Goal: Information Seeking & Learning: Check status

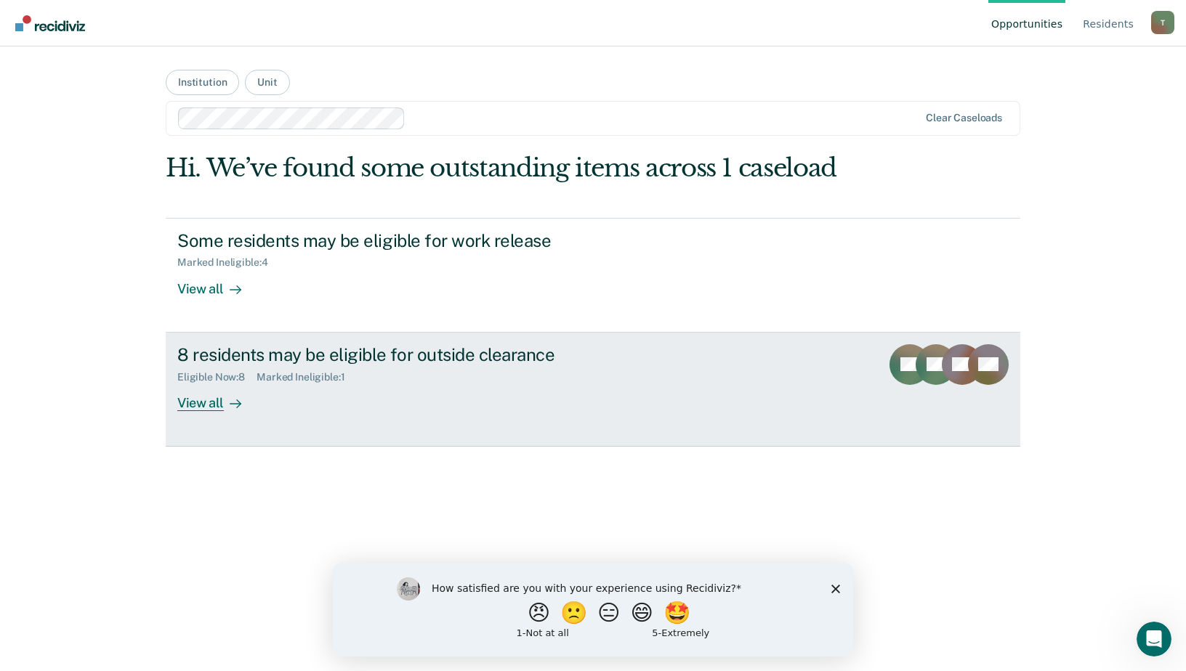
click at [235, 399] on icon at bounding box center [236, 404] width 12 height 12
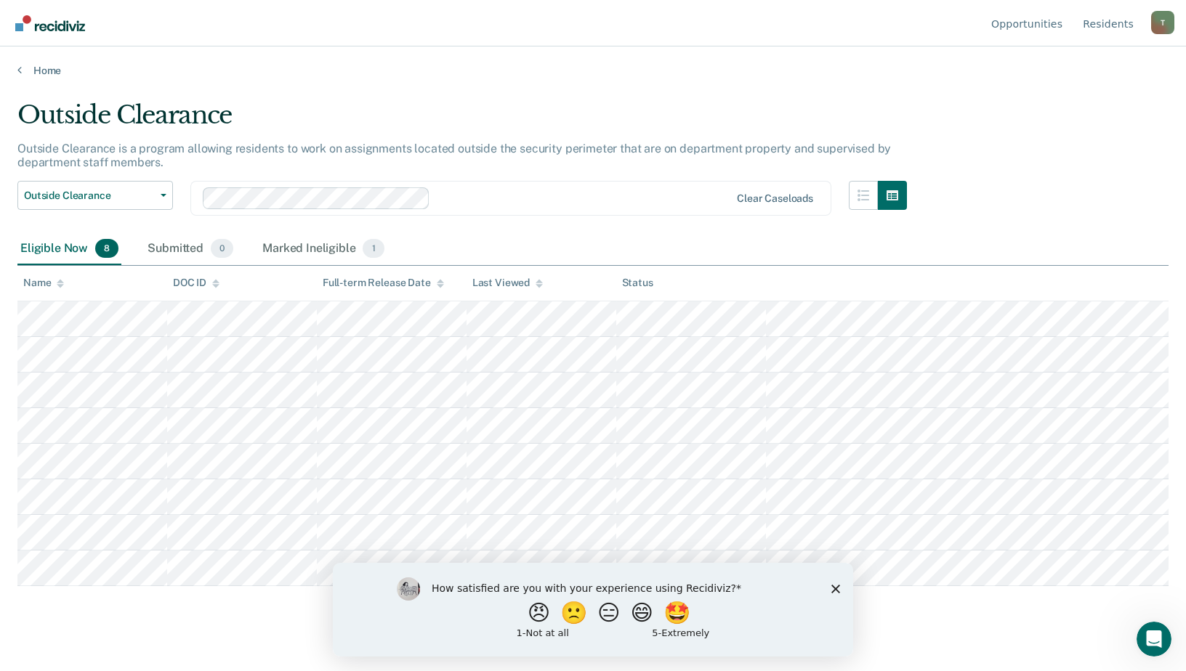
click at [834, 588] on icon "Close survey" at bounding box center [835, 588] width 9 height 9
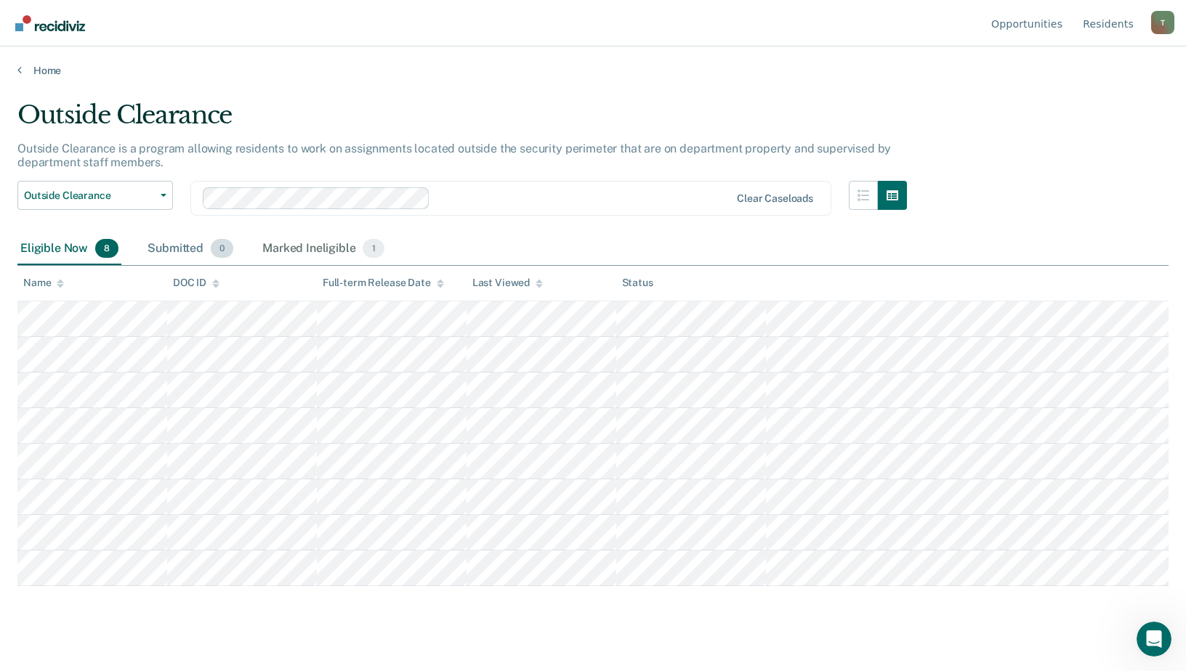
click at [176, 249] on div "Submitted 0" at bounding box center [191, 249] width 92 height 32
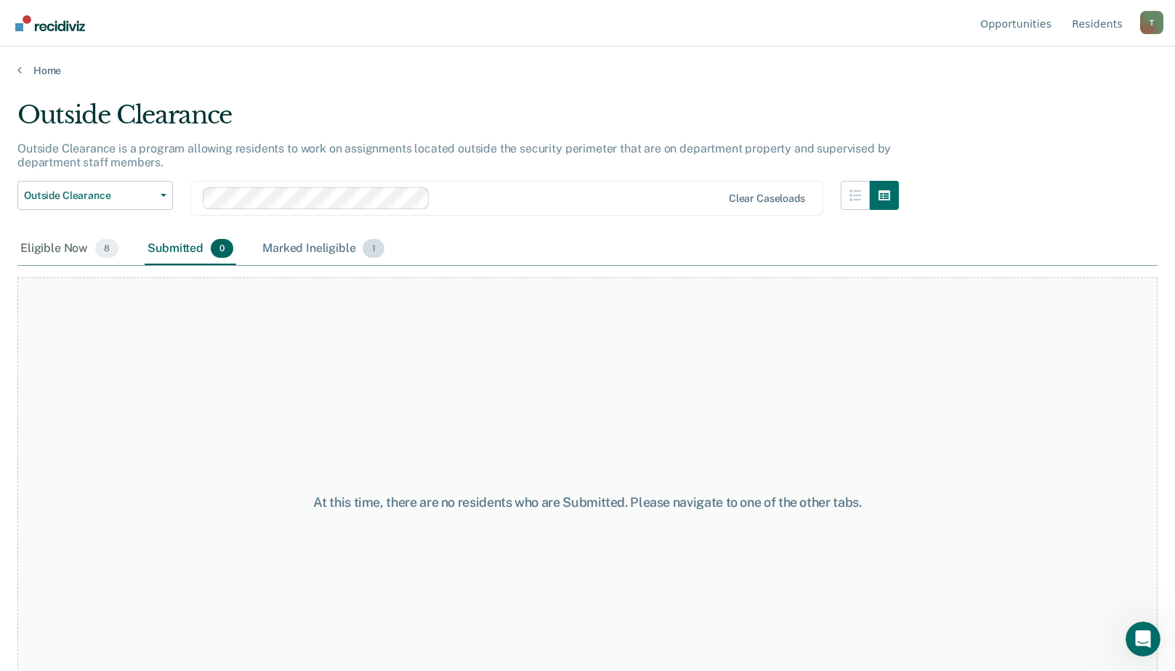
click at [293, 254] on div "Marked Ineligible 1" at bounding box center [323, 249] width 128 height 32
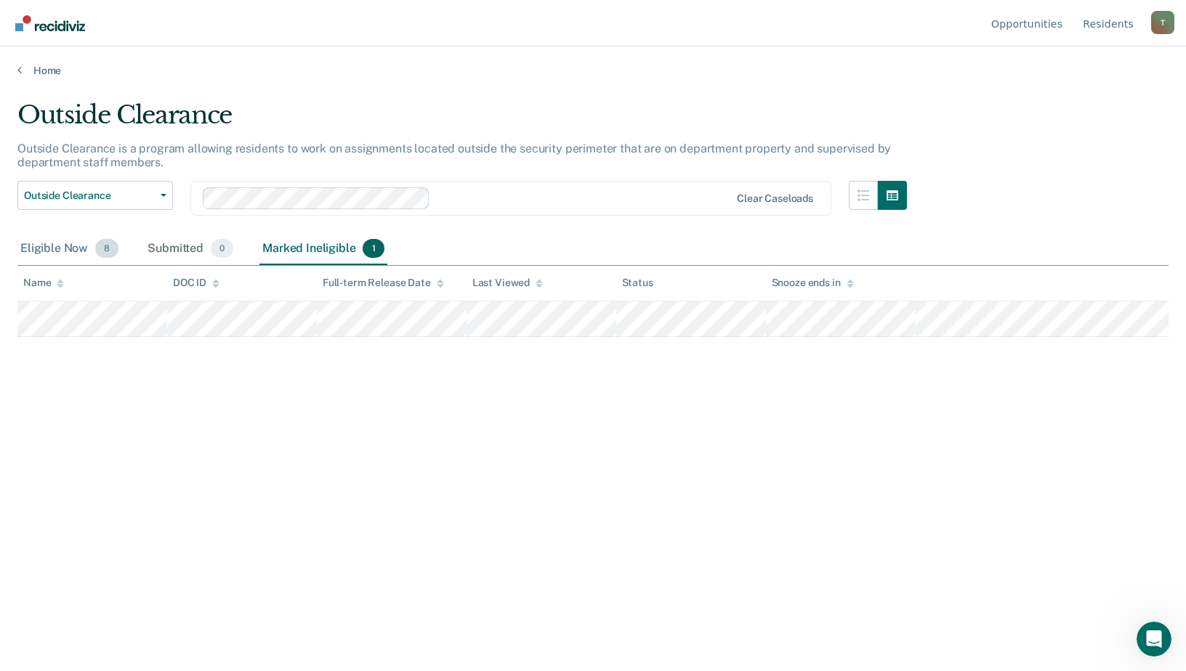
click at [44, 247] on div "Eligible Now 8" at bounding box center [69, 249] width 104 height 32
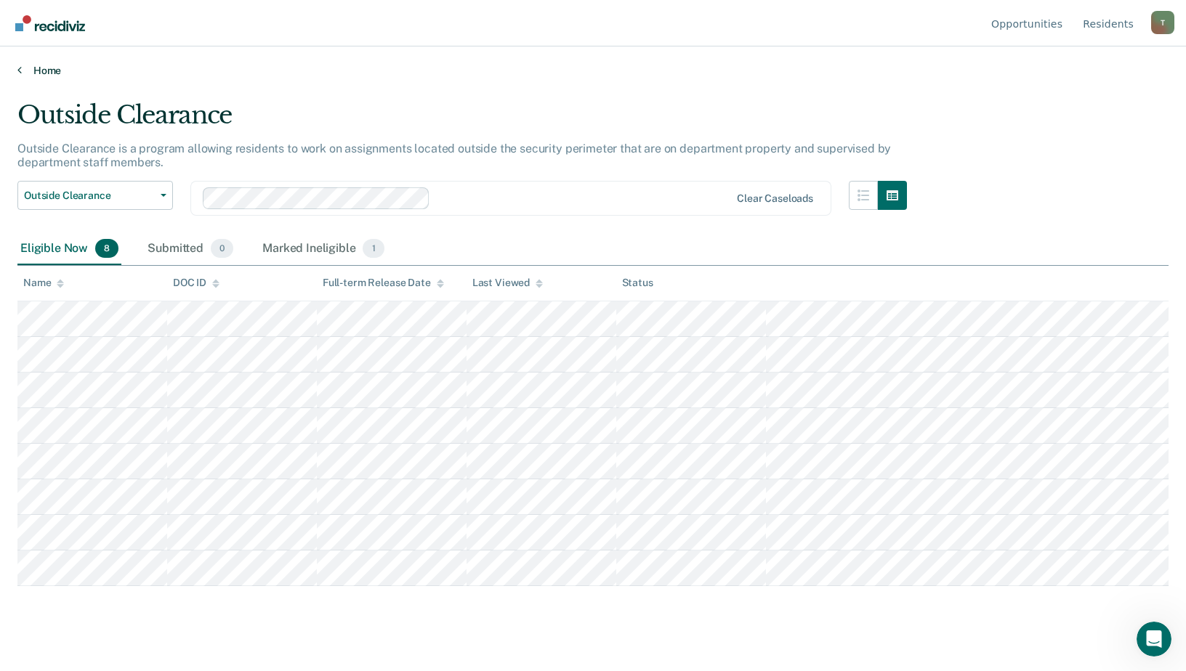
click at [33, 76] on link "Home" at bounding box center [592, 70] width 1151 height 13
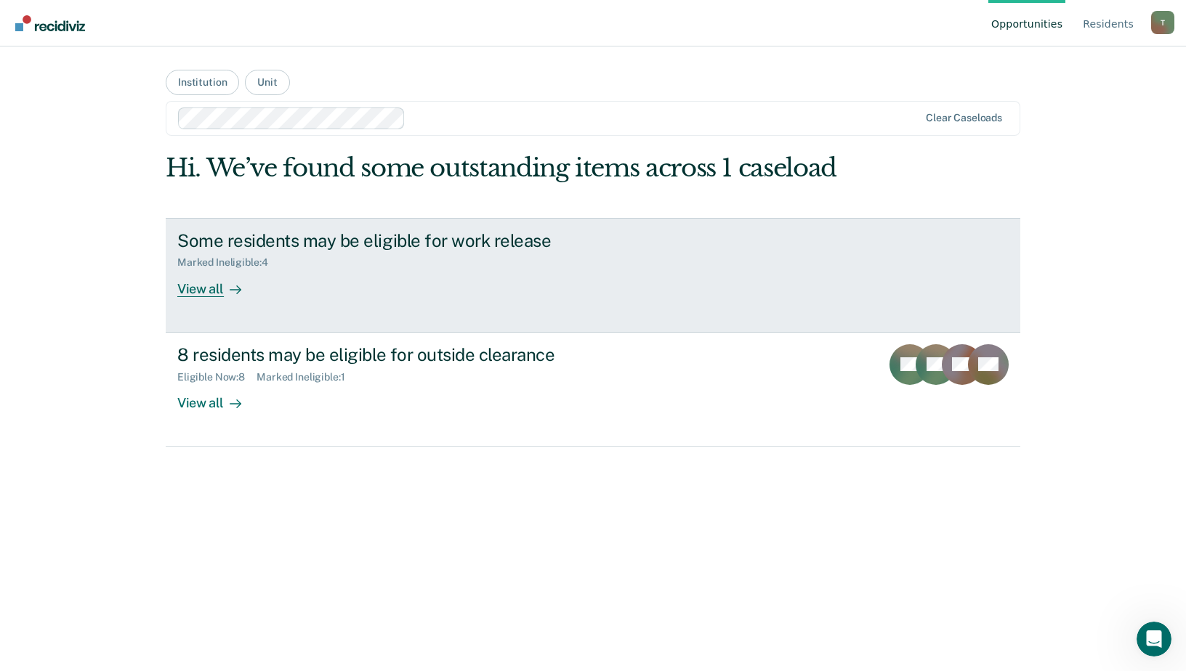
click at [230, 284] on icon at bounding box center [236, 290] width 12 height 12
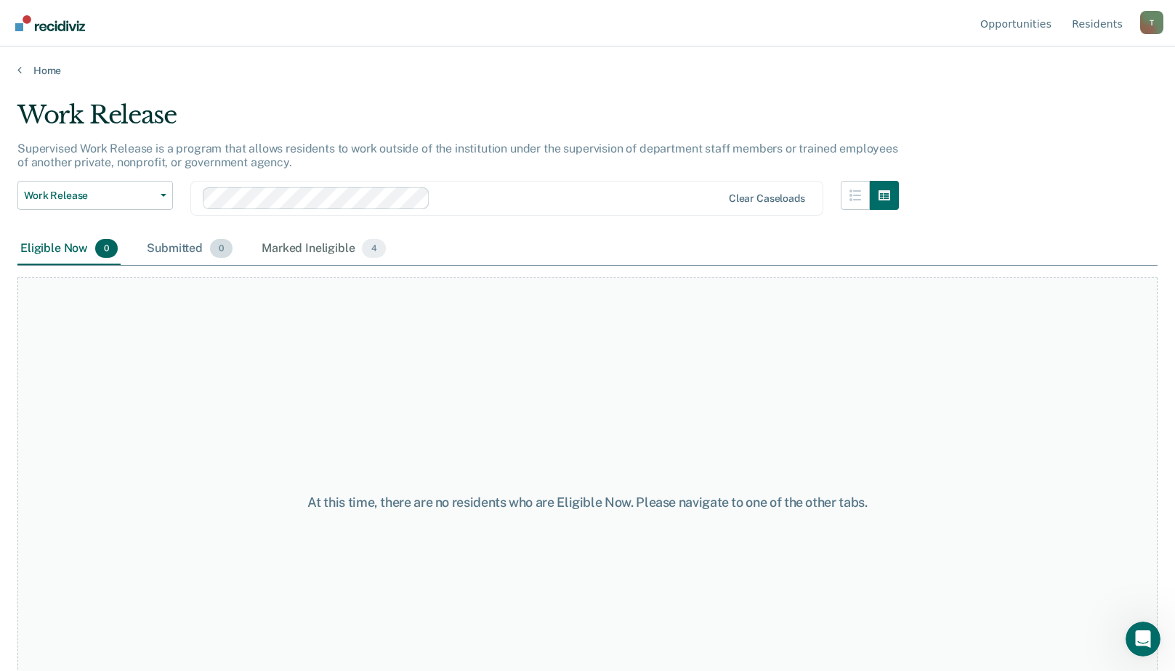
click at [190, 242] on div "Submitted 0" at bounding box center [190, 249] width 92 height 32
click at [267, 254] on div "Marked Ineligible 4" at bounding box center [324, 249] width 130 height 32
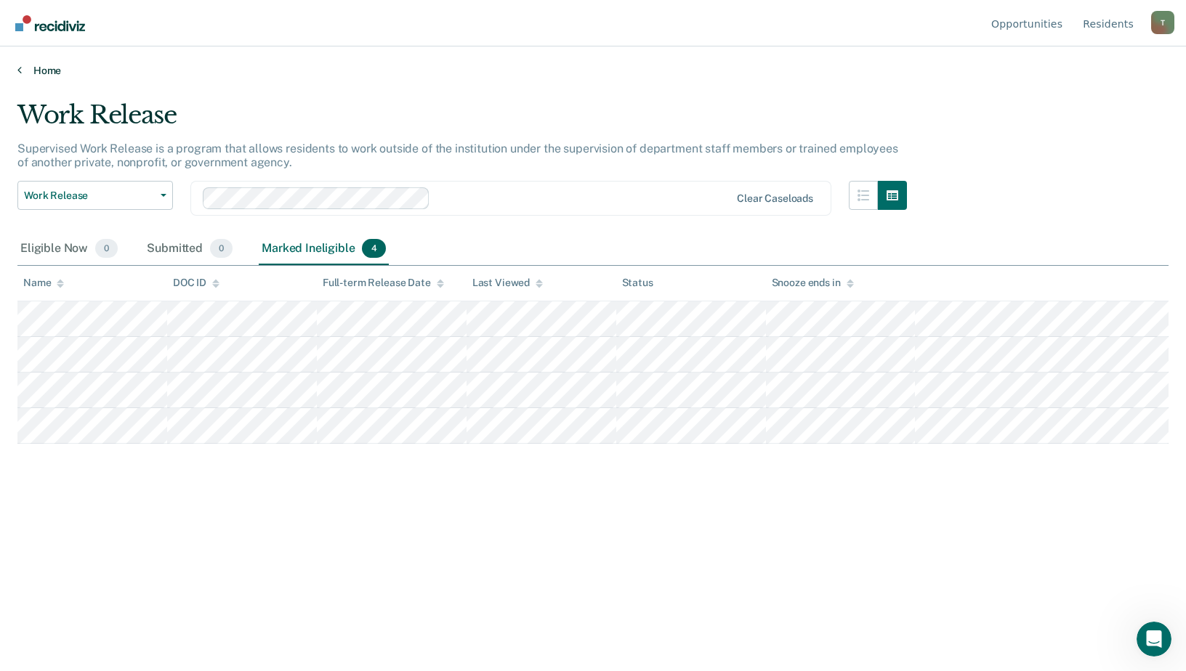
click at [38, 65] on link "Home" at bounding box center [592, 70] width 1151 height 13
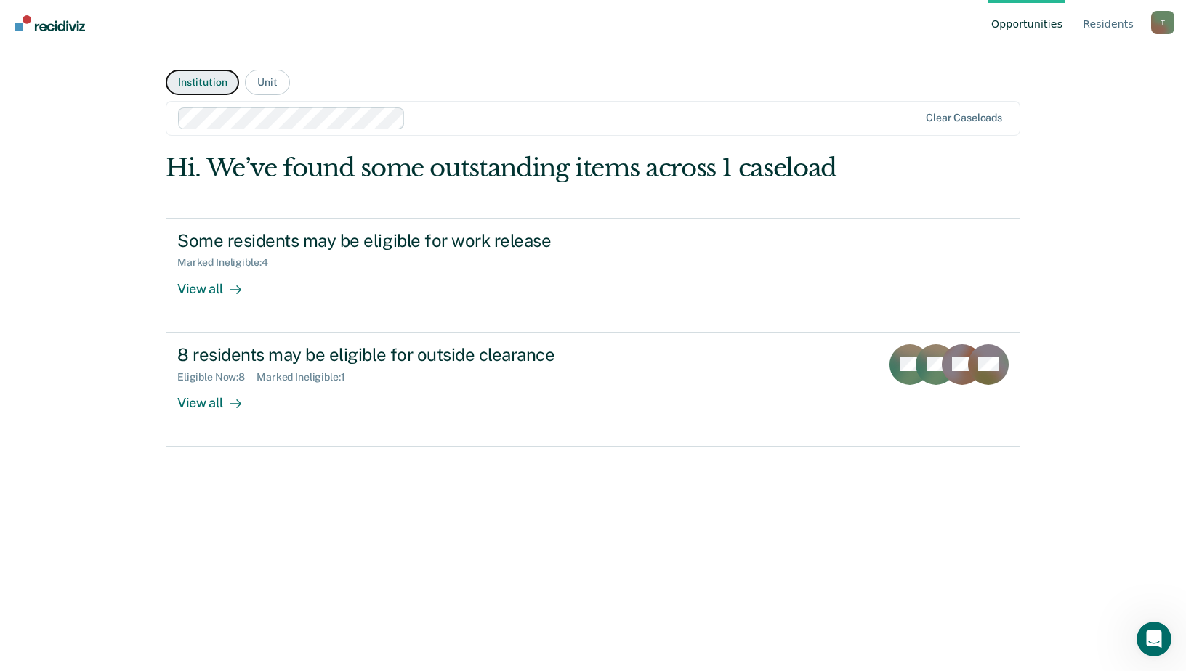
click at [186, 80] on button "Institution" at bounding box center [202, 82] width 73 height 25
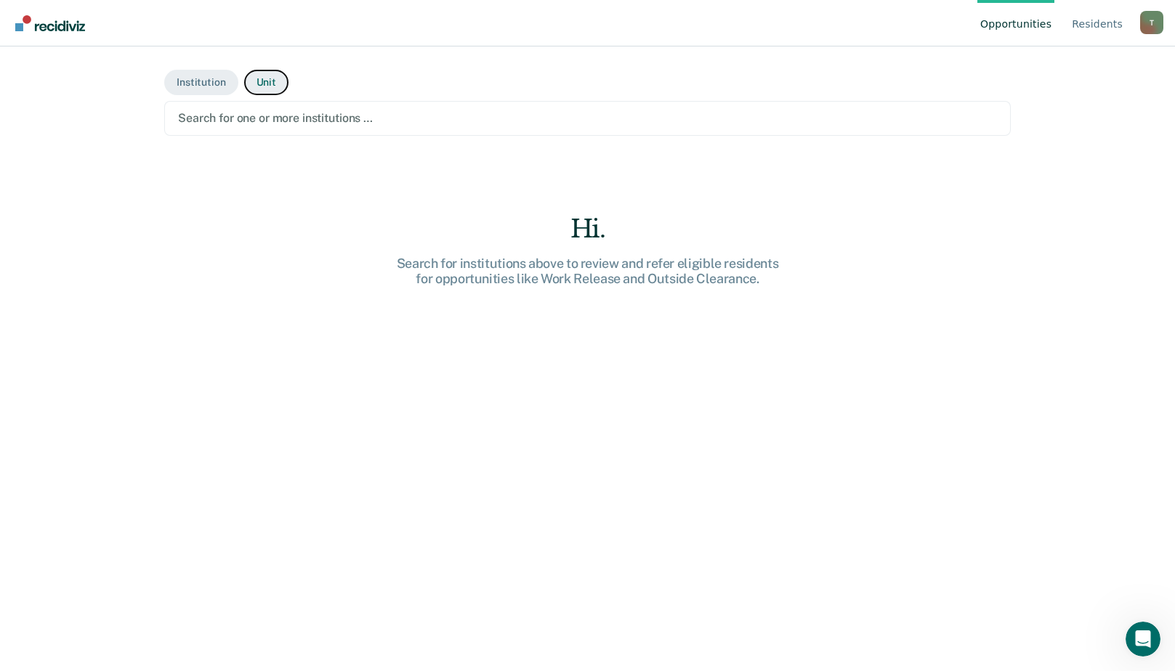
click at [272, 76] on button "Unit" at bounding box center [266, 82] width 44 height 25
click at [198, 78] on button "Institution" at bounding box center [200, 82] width 73 height 25
click at [292, 78] on main "Institution Unit Search for one or more institutions … Hi. Search for instituti…" at bounding box center [587, 342] width 881 height 590
click at [252, 90] on button "Unit" at bounding box center [266, 82] width 44 height 25
click at [212, 83] on button "Institution" at bounding box center [200, 82] width 73 height 25
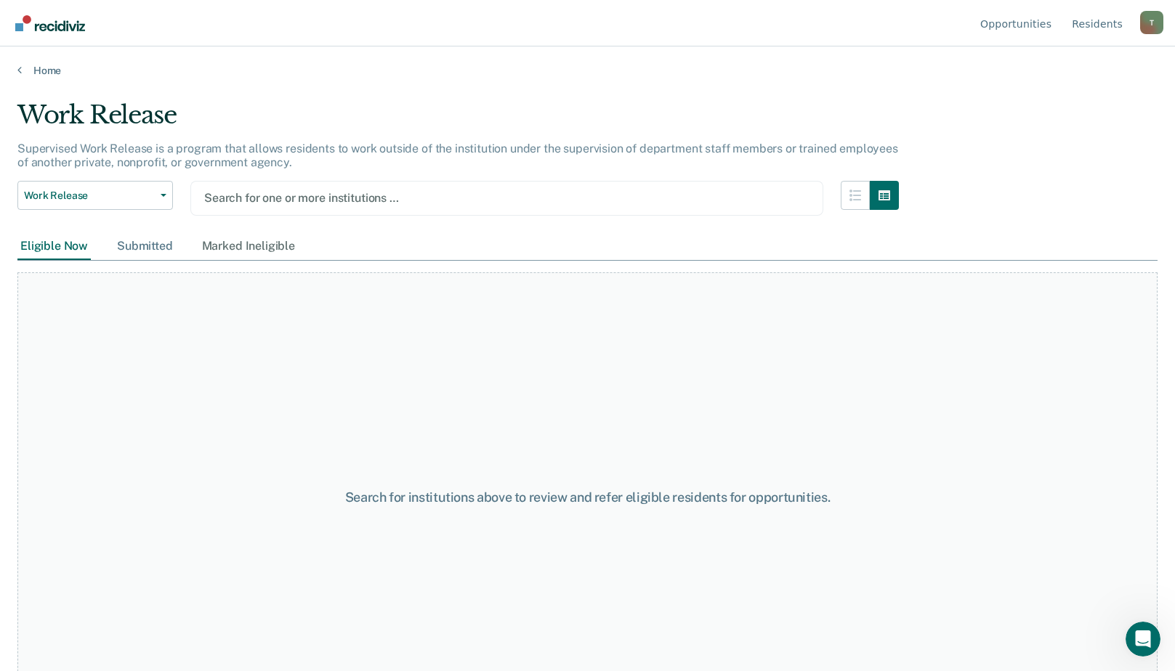
click at [161, 246] on div "Submitted" at bounding box center [145, 246] width 62 height 27
click at [126, 177] on div "Supervised Work Release is a program that allows residents to work outside of t…" at bounding box center [457, 161] width 881 height 39
click at [123, 193] on span "Work Release" at bounding box center [89, 196] width 131 height 12
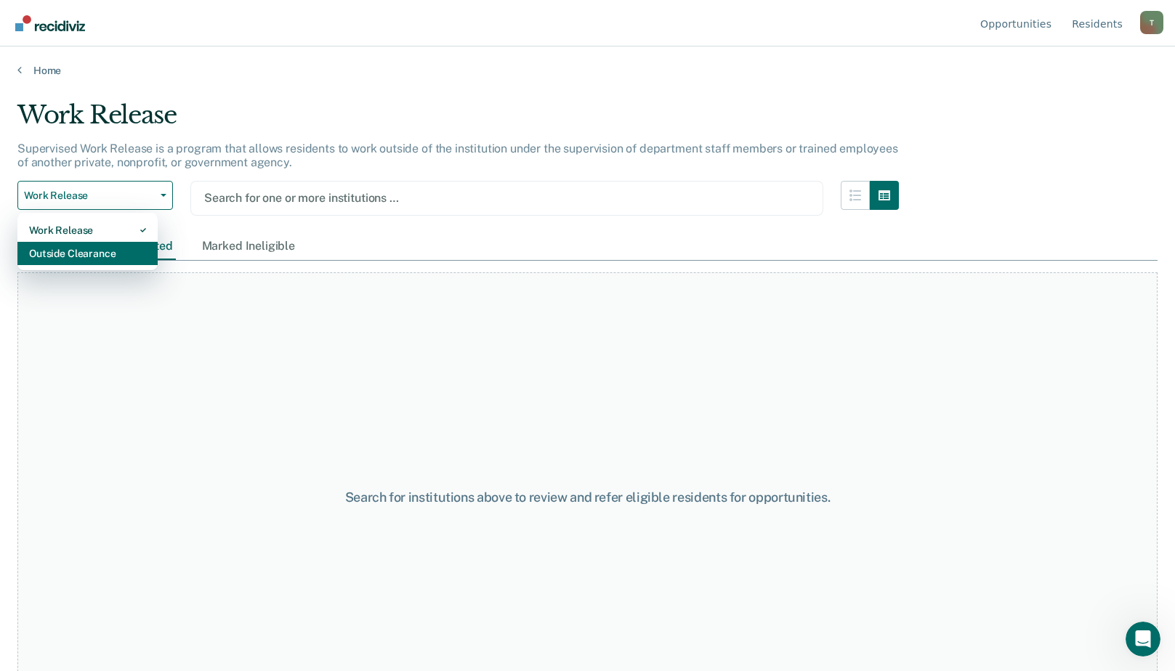
click at [114, 249] on div "Outside Clearance" at bounding box center [87, 253] width 117 height 23
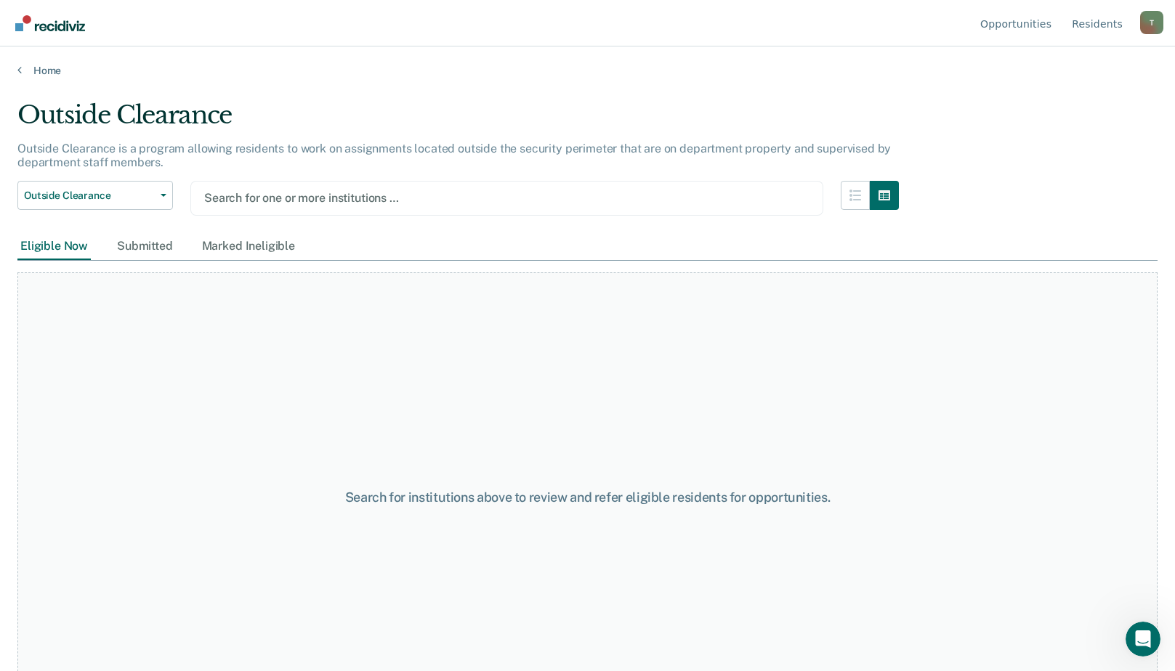
click at [78, 245] on div "Eligible Now" at bounding box center [53, 246] width 73 height 27
click at [118, 246] on div "Submitted" at bounding box center [145, 246] width 62 height 27
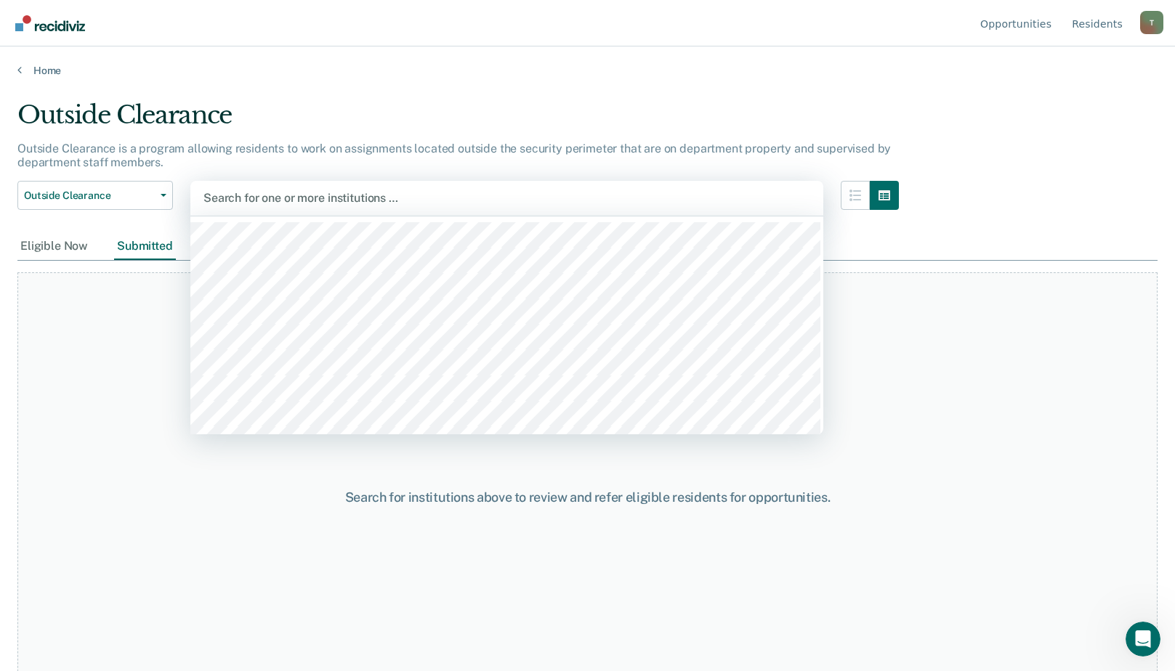
click at [296, 199] on div at bounding box center [506, 198] width 607 height 17
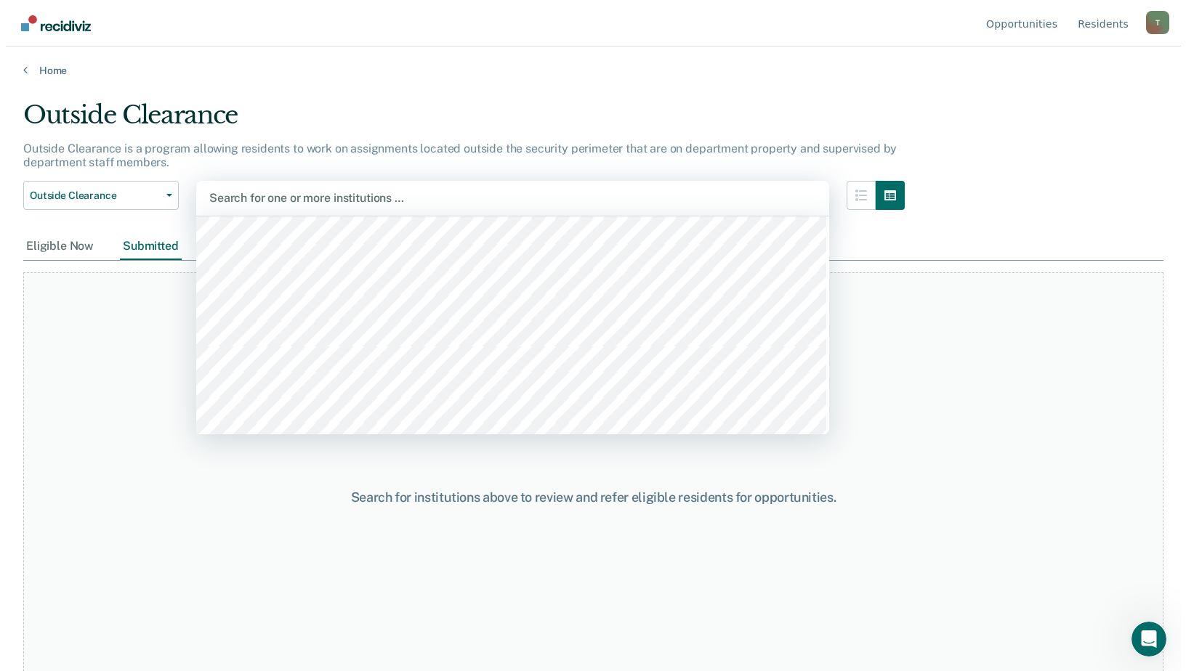
scroll to position [1235, 0]
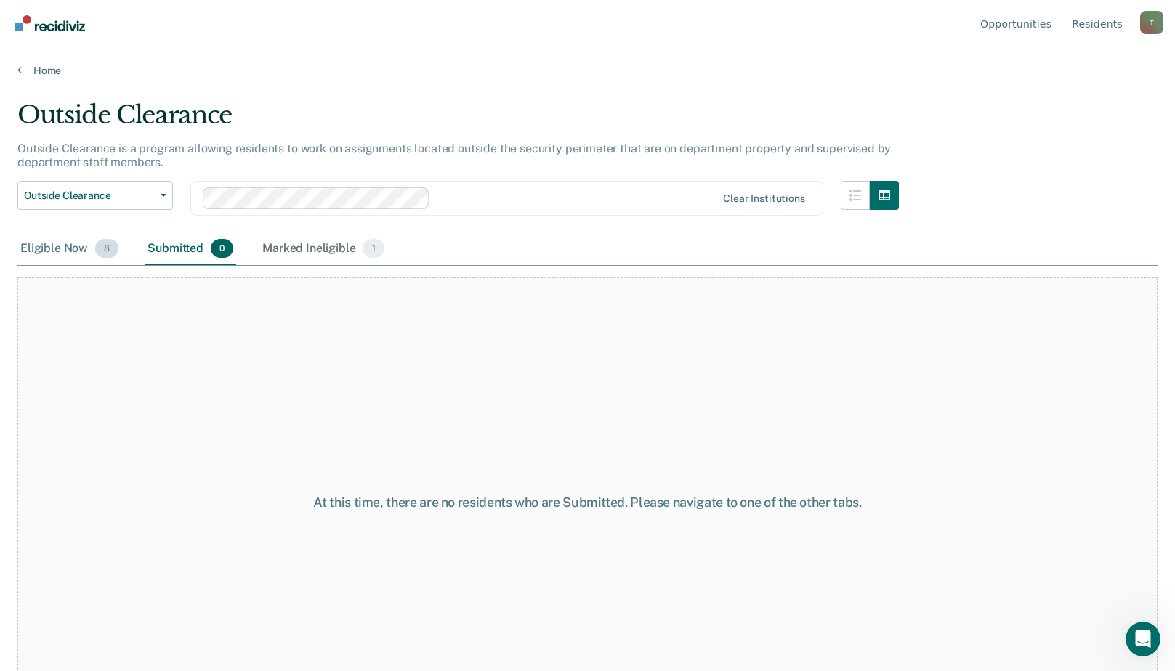
click at [36, 243] on div "Eligible Now 8" at bounding box center [69, 249] width 104 height 32
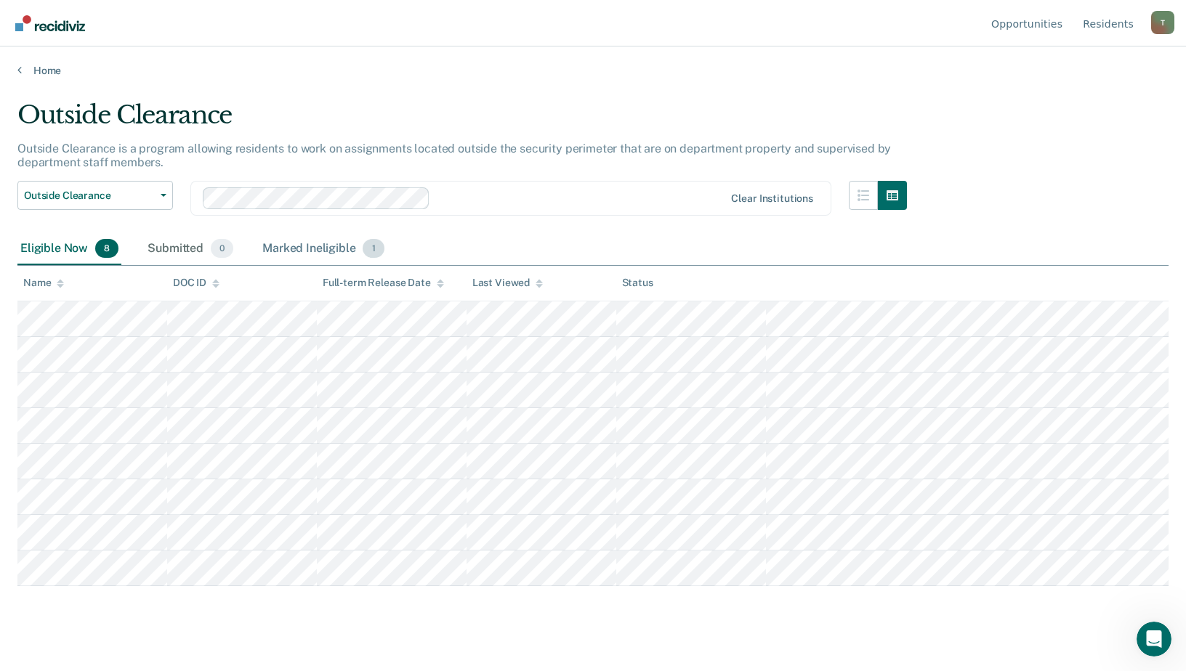
click at [306, 247] on div "Marked Ineligible 1" at bounding box center [323, 249] width 128 height 32
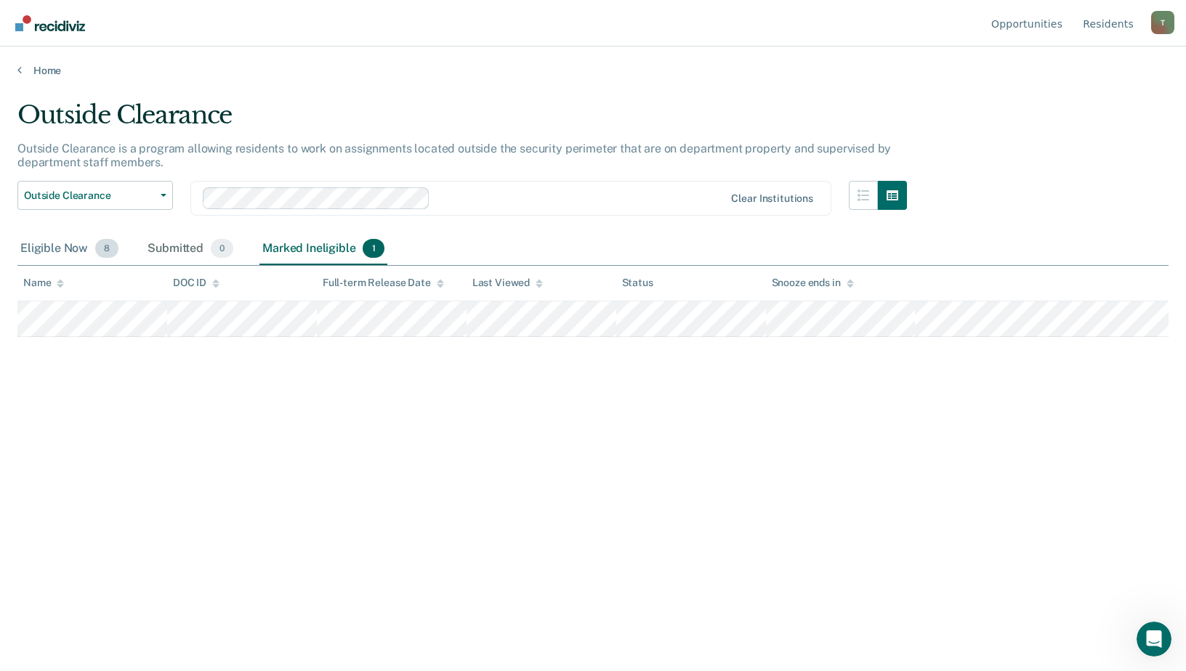
click at [66, 241] on div "Eligible Now 8" at bounding box center [69, 249] width 104 height 32
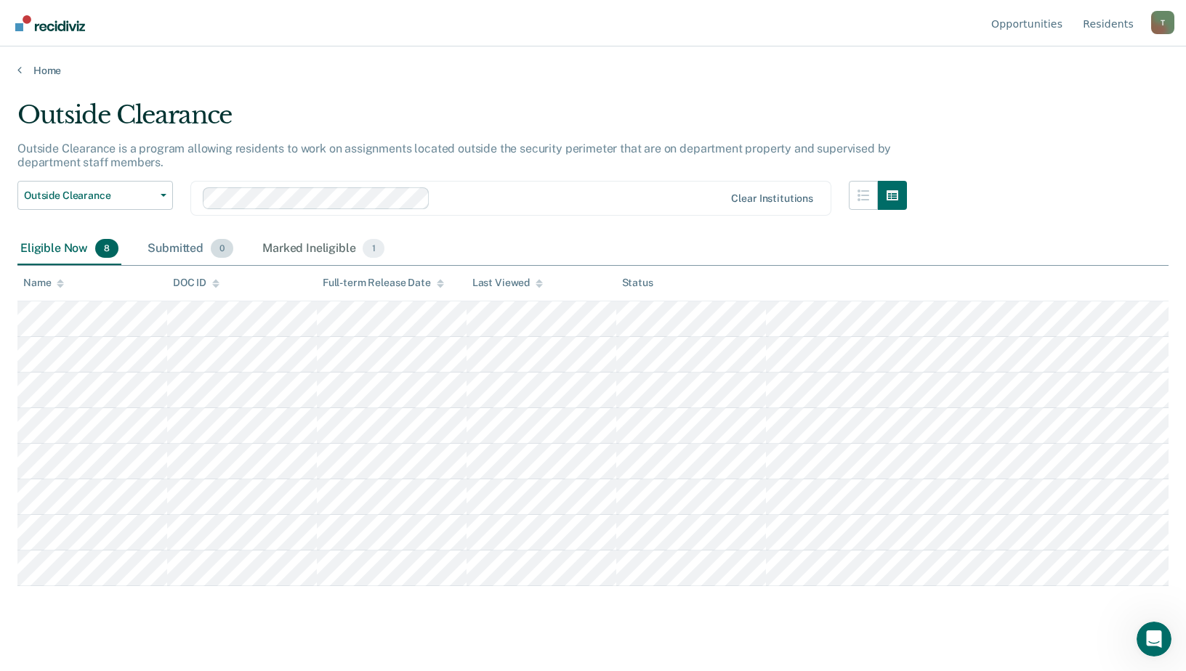
click at [158, 250] on div "Submitted 0" at bounding box center [191, 249] width 92 height 32
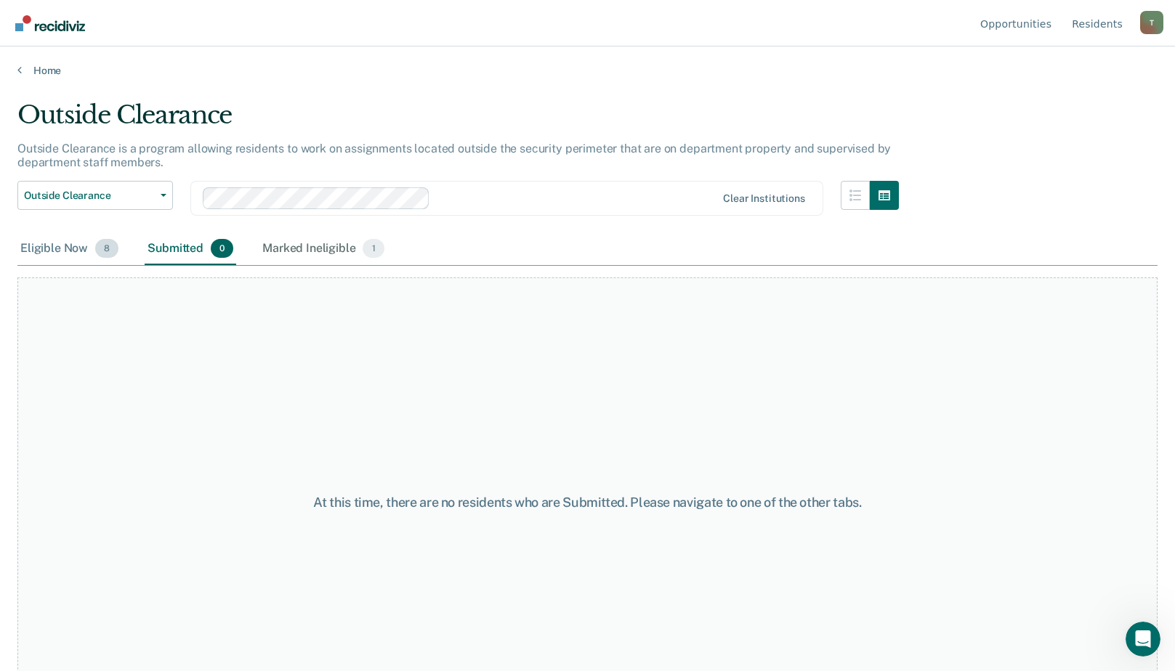
click at [49, 256] on div "Eligible Now 8" at bounding box center [69, 249] width 104 height 32
